Goal: Task Accomplishment & Management: Manage account settings

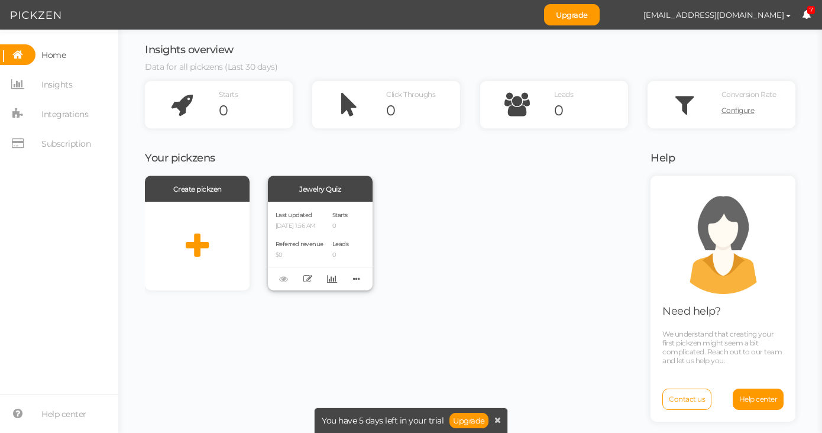
click at [318, 235] on div "Last updated [DATE] 1:56 AM Referred revenue $0" at bounding box center [300, 245] width 48 height 73
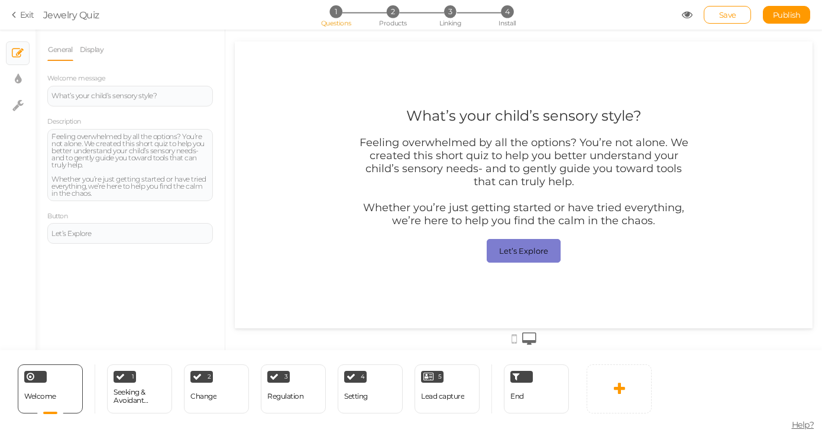
click at [274, 151] on div at bounding box center [524, 184] width 578 height 193
click at [16, 82] on icon at bounding box center [18, 79] width 7 height 12
select select "2"
select select "montserrat"
select select "fade"
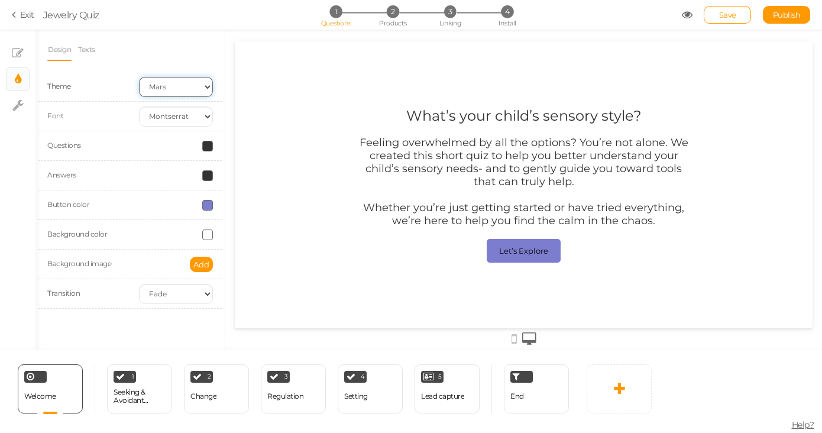
click at [190, 87] on select "Earth Mars" at bounding box center [176, 87] width 74 height 20
click at [139, 77] on select "Earth Mars" at bounding box center [176, 87] width 74 height 20
click at [17, 53] on icon at bounding box center [18, 53] width 12 height 12
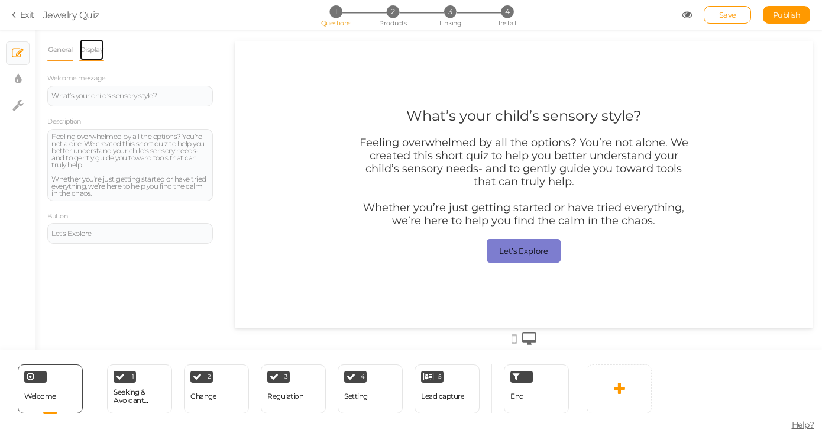
click at [88, 53] on link "Display" at bounding box center [91, 49] width 25 height 22
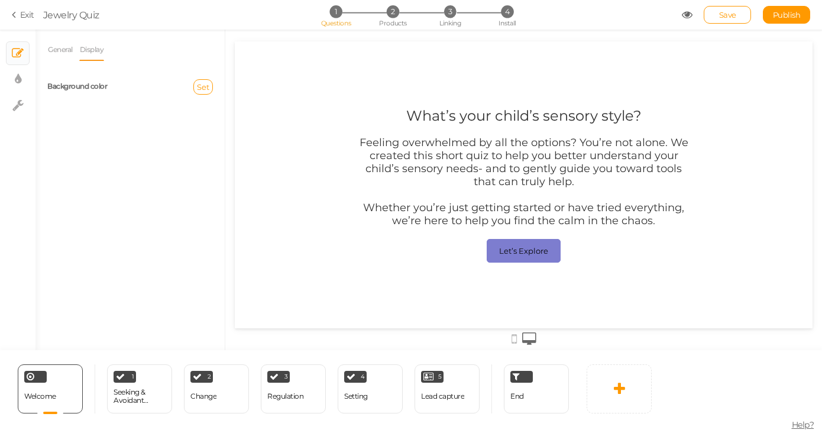
click at [86, 86] on label "Background color" at bounding box center [77, 86] width 60 height 9
click at [206, 88] on span "Set" at bounding box center [203, 86] width 12 height 9
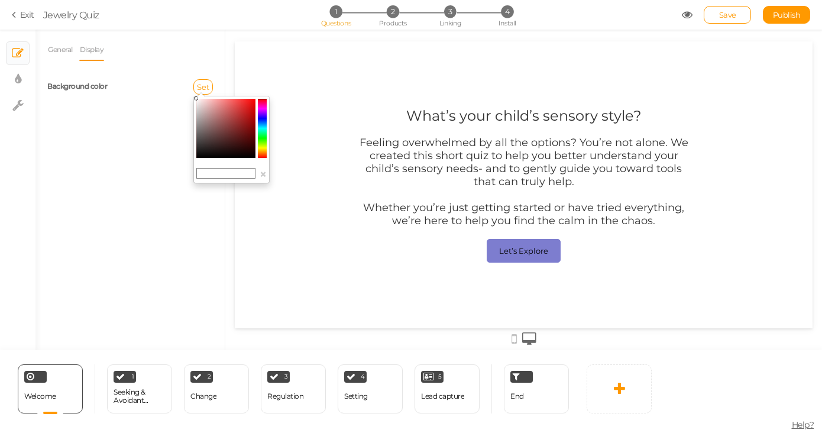
type input "#e89494"
click at [218, 104] on colorpicker-saturation at bounding box center [225, 128] width 59 height 59
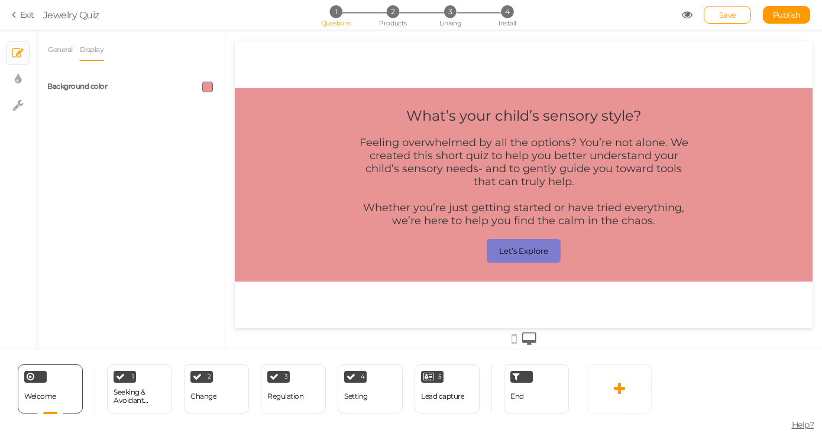
click at [281, 109] on div at bounding box center [524, 184] width 578 height 193
click at [43, 50] on div "General Display Welcome message What’s your child’s sensory style? Description …" at bounding box center [129, 194] width 189 height 312
click at [64, 50] on link "General" at bounding box center [60, 49] width 26 height 22
